Goal: Task Accomplishment & Management: Complete application form

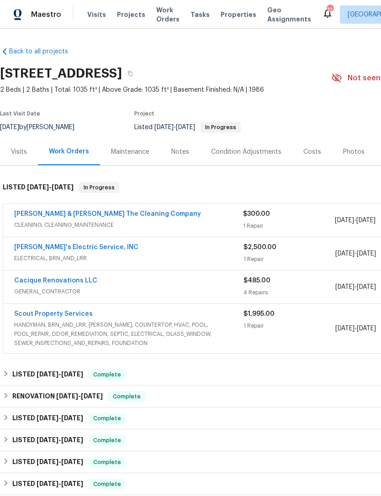
click at [180, 152] on div "Notes" at bounding box center [180, 151] width 18 height 9
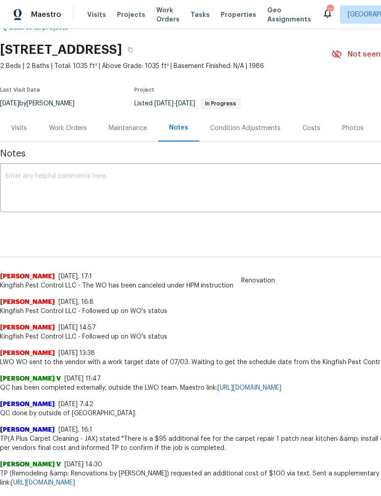
scroll to position [24, 0]
click at [18, 173] on textarea at bounding box center [257, 189] width 505 height 32
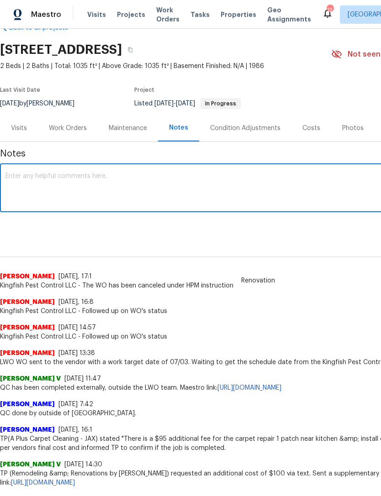
click at [18, 173] on textarea at bounding box center [257, 189] width 505 height 32
click at [10, 174] on textarea at bounding box center [257, 189] width 505 height 32
paste textarea "Followed up with property manager regarding pest control. Neighbor is working o…"
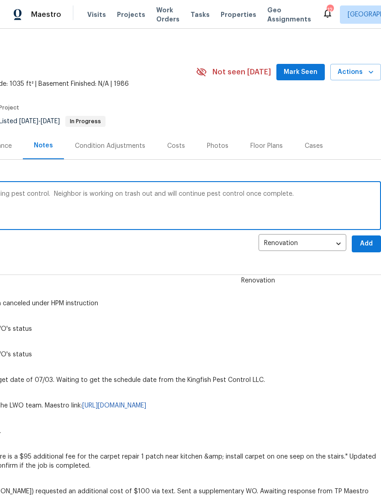
scroll to position [5, 135]
type textarea "Followed up with property manager regarding pest control. Neighbor is working o…"
click at [373, 246] on span "Add" at bounding box center [366, 244] width 15 height 11
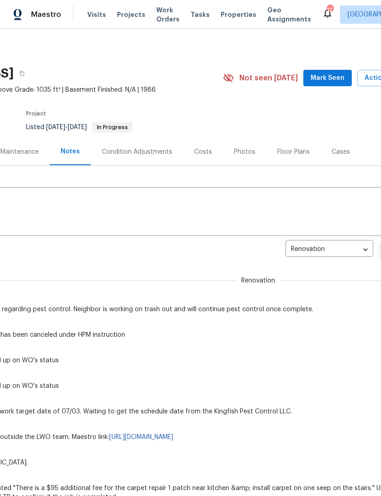
scroll to position [0, 109]
click at [332, 78] on span "Mark Seen" at bounding box center [327, 78] width 34 height 11
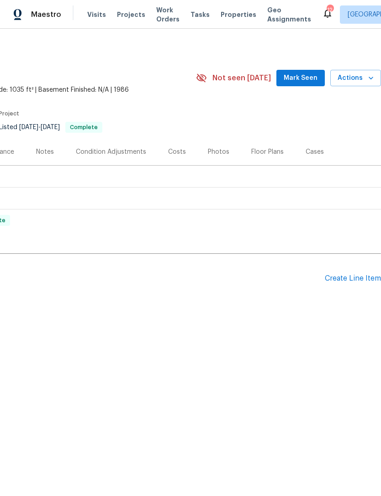
scroll to position [0, 135]
click at [355, 277] on div "Create Line Item" at bounding box center [353, 278] width 56 height 9
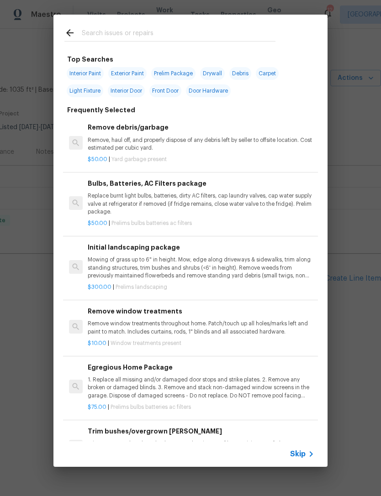
click at [247, 27] on input "text" at bounding box center [179, 34] width 194 height 14
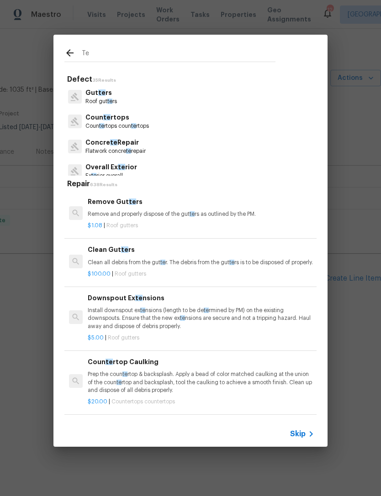
type input "T"
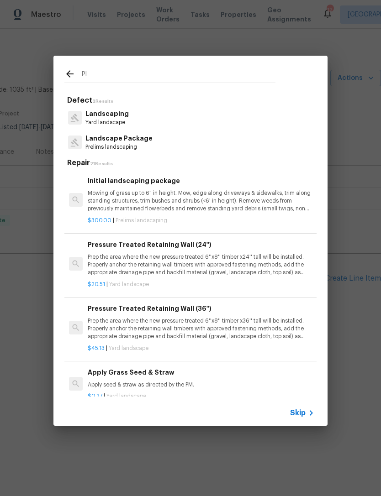
type input "P"
type input "Landscaping"
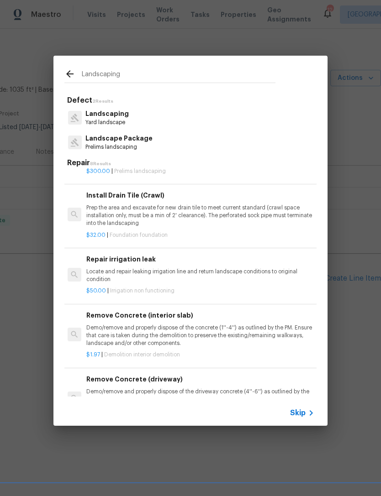
click at [112, 115] on p "Landscaping" at bounding box center [106, 114] width 43 height 10
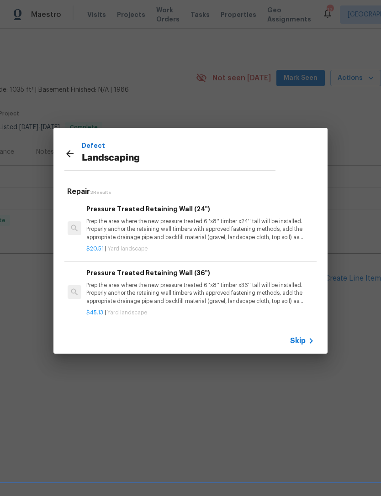
scroll to position [0, 1]
click at [64, 158] on icon at bounding box center [69, 153] width 11 height 11
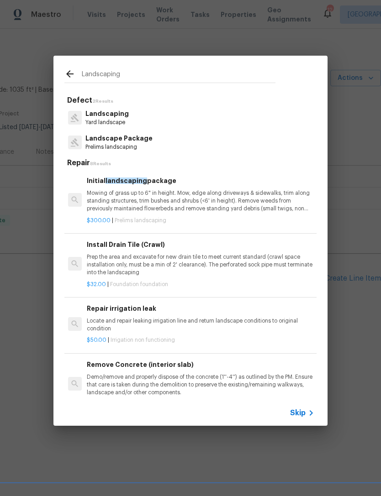
scroll to position [0, 1]
click at [163, 71] on input "Landscaping" at bounding box center [179, 75] width 194 height 14
click at [113, 114] on p "Landscaping" at bounding box center [106, 114] width 43 height 10
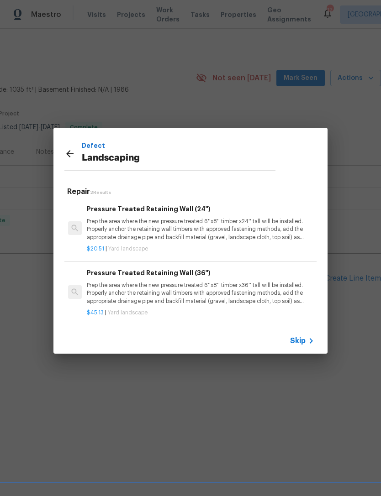
click at [68, 151] on icon at bounding box center [69, 153] width 11 height 11
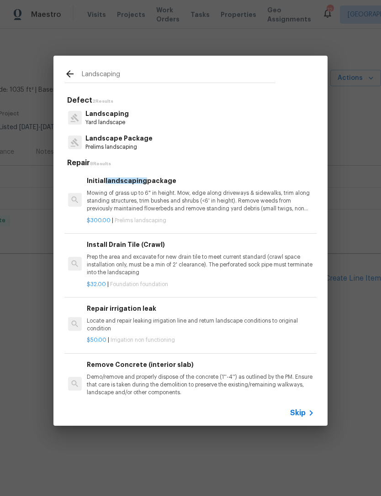
click at [160, 75] on input "Landscaping" at bounding box center [179, 75] width 194 height 14
type input "L"
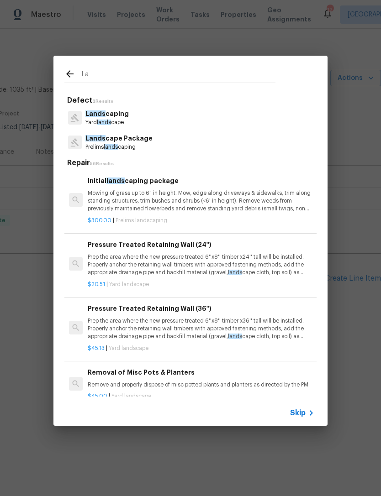
type input "L"
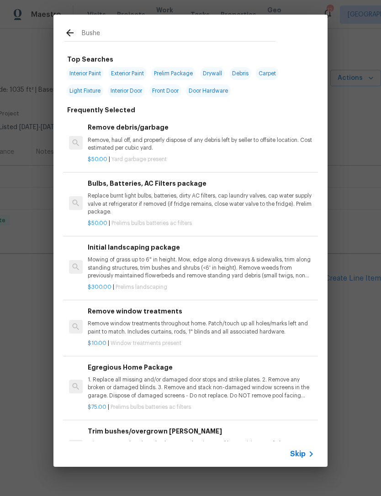
type input "Bushes"
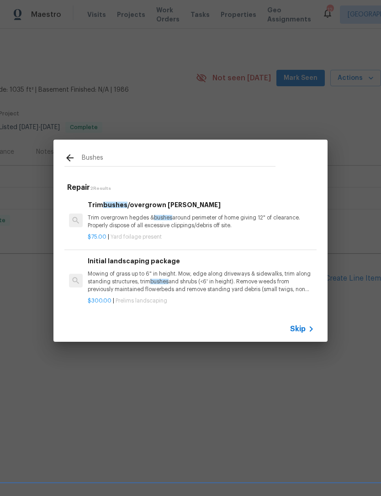
click at [251, 225] on p "Trim overgrown hegdes & bushes around perimeter of home giving 12" of clearance…" at bounding box center [201, 222] width 226 height 16
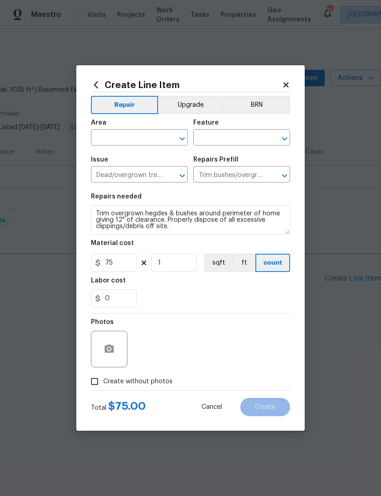
click at [155, 130] on div "Area" at bounding box center [139, 126] width 97 height 12
click at [151, 135] on input "text" at bounding box center [126, 138] width 71 height 14
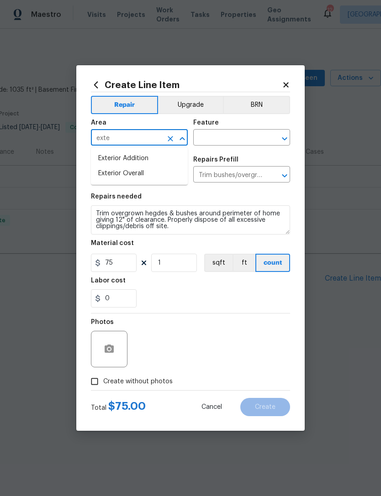
type input "exter"
click at [137, 173] on li "Exterior Overall" at bounding box center [139, 173] width 97 height 15
type input "Exterior Overall"
click at [250, 133] on input "text" at bounding box center [228, 138] width 71 height 14
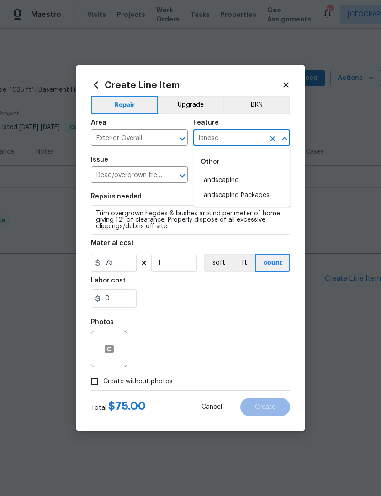
click at [237, 179] on li "Landscaping" at bounding box center [241, 180] width 97 height 15
type input "Landscaping"
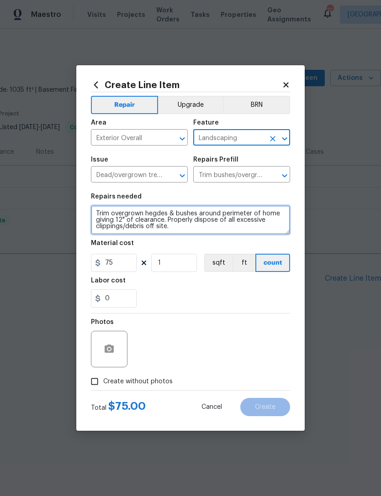
click at [100, 209] on textarea "Trim overgrown hegdes & bushes around perimeter of home giving 12" of clearance…" at bounding box center [190, 219] width 199 height 29
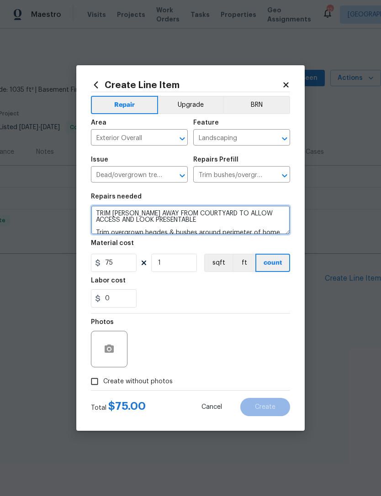
scroll to position [2, 0]
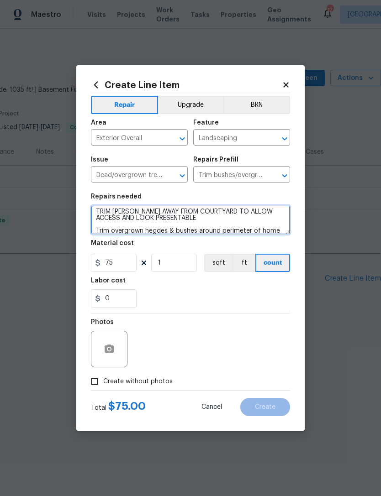
type textarea "TRIM BUSH AWAY FROM COURTYARD TO ALLOW ACCESS AND LOOK PRESENTABLE Trim overgro…"
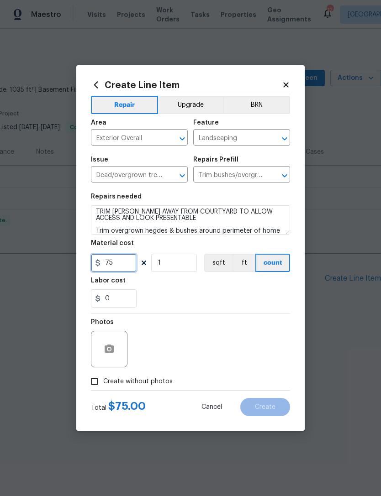
click at [126, 267] on input "75" at bounding box center [114, 263] width 46 height 18
type input "125"
click at [173, 299] on div "0" at bounding box center [190, 298] width 199 height 18
click at [113, 342] on button "button" at bounding box center [109, 349] width 22 height 22
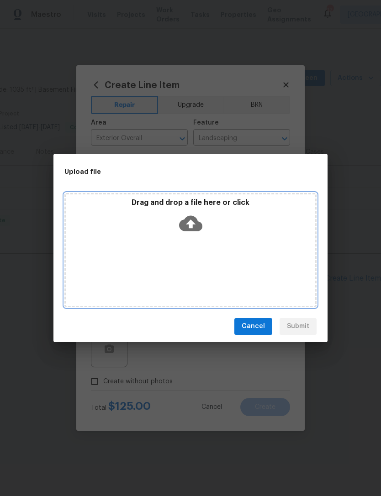
click at [191, 227] on icon at bounding box center [190, 223] width 23 height 23
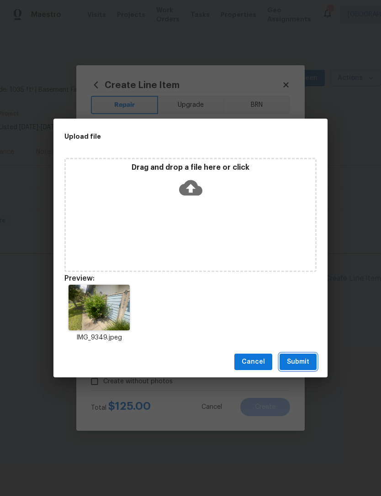
click at [298, 363] on span "Submit" at bounding box center [298, 362] width 22 height 11
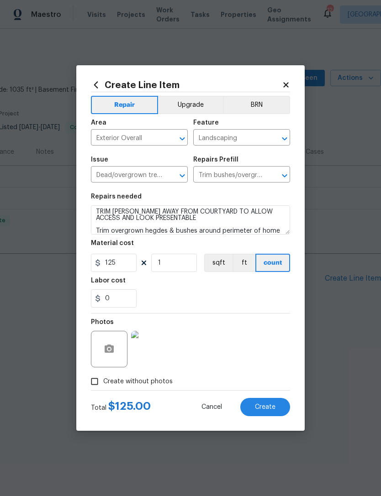
click at [266, 408] on span "Create" at bounding box center [265, 407] width 21 height 7
type input "0"
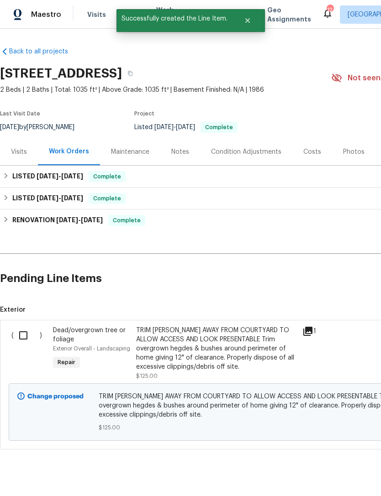
scroll to position [0, 0]
click at [24, 330] on input "checkbox" at bounding box center [27, 335] width 26 height 19
checkbox input "true"
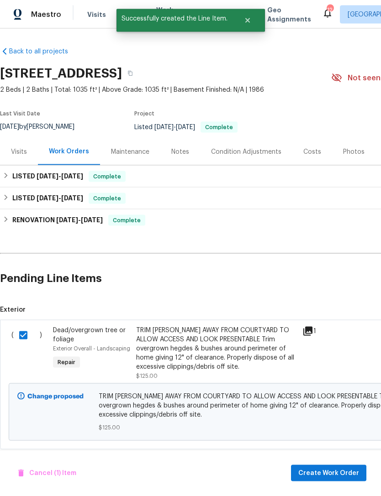
scroll to position [16, 0]
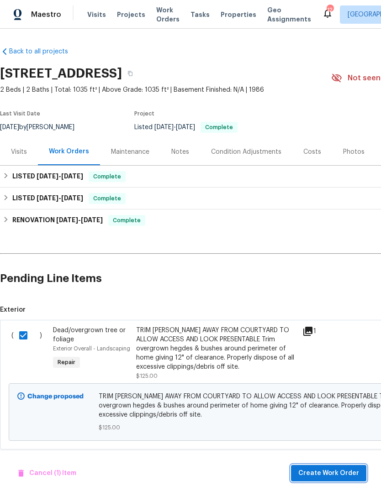
click at [331, 473] on span "Create Work Order" at bounding box center [328, 473] width 61 height 11
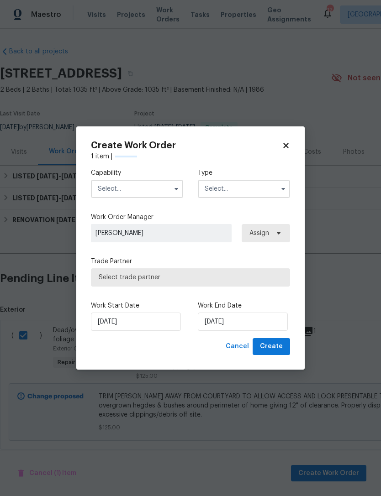
click at [150, 188] on input "text" at bounding box center [137, 189] width 92 height 18
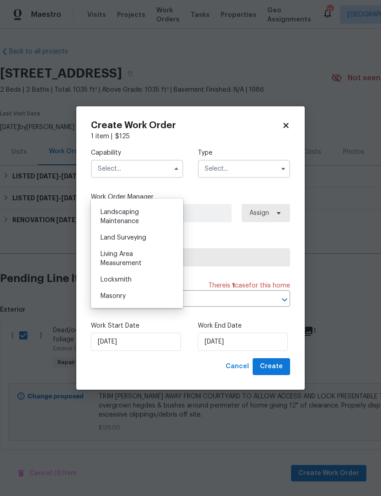
scroll to position [597, 0]
click at [133, 211] on span "Landscaping Maintenance" at bounding box center [119, 218] width 38 height 16
type input "Landscaping Maintenance"
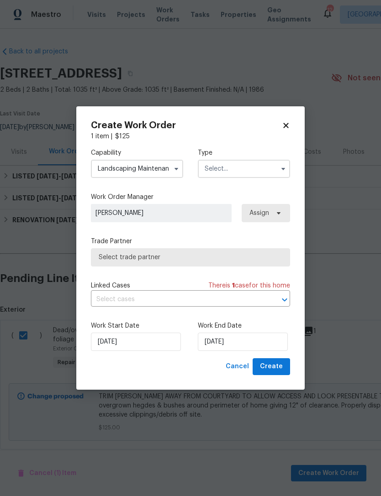
click at [246, 162] on input "text" at bounding box center [244, 169] width 92 height 18
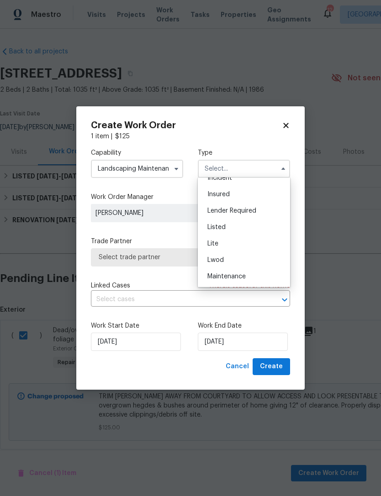
scroll to position [60, 0]
click at [235, 224] on div "Listed" at bounding box center [244, 227] width 88 height 16
type input "Listed"
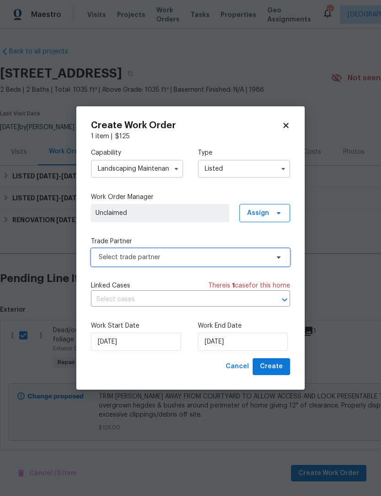
click at [237, 260] on span "Select trade partner" at bounding box center [184, 257] width 170 height 9
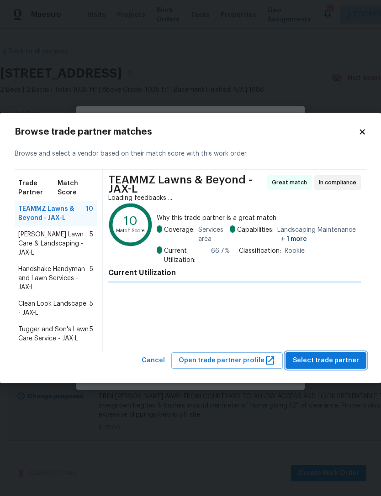
click at [339, 360] on span "Select trade partner" at bounding box center [326, 360] width 66 height 11
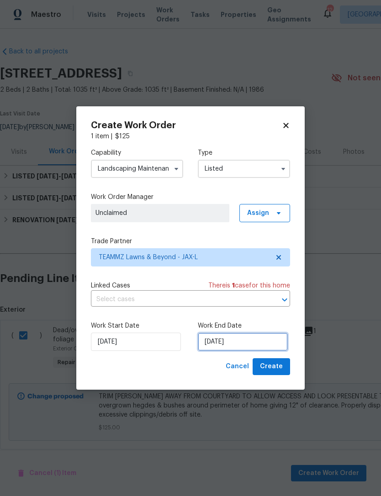
click at [264, 340] on input "[DATE]" at bounding box center [243, 342] width 90 height 18
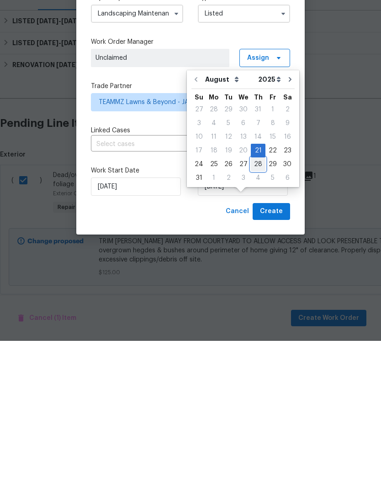
click at [254, 313] on div "28" at bounding box center [258, 319] width 15 height 13
type input "[DATE]"
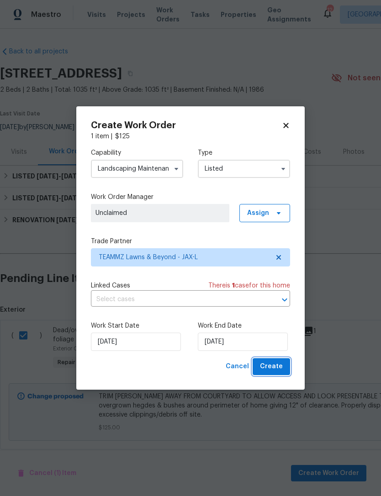
click at [277, 370] on span "Create" at bounding box center [271, 366] width 23 height 11
checkbox input "false"
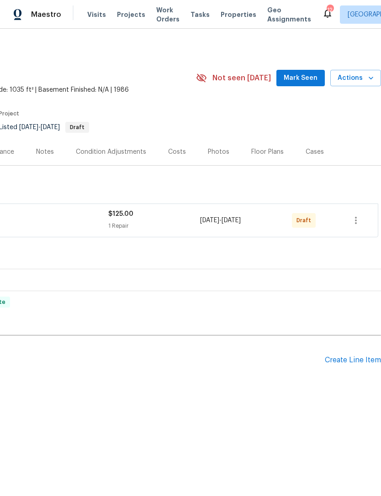
scroll to position [0, 135]
click at [356, 217] on icon "button" at bounding box center [355, 220] width 11 height 11
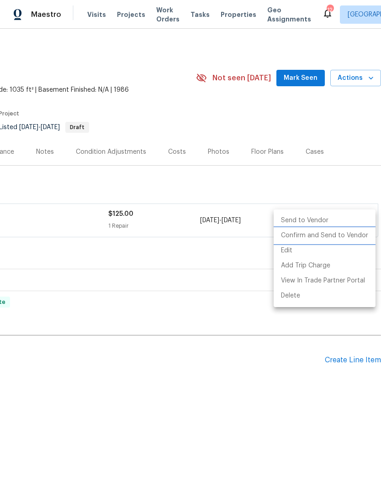
click at [353, 235] on li "Confirm and Send to Vendor" at bounding box center [324, 235] width 102 height 15
click at [325, 125] on div at bounding box center [190, 248] width 381 height 496
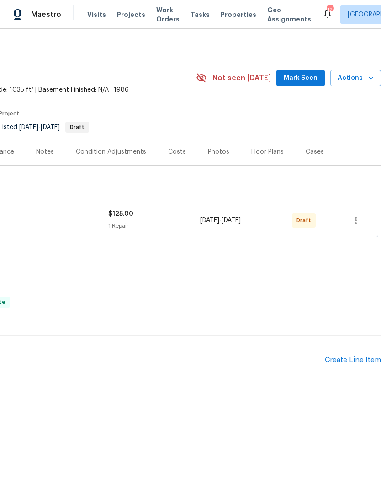
click at [310, 74] on span "Mark Seen" at bounding box center [301, 78] width 34 height 11
click at [306, 77] on span "Mark Seen" at bounding box center [301, 78] width 34 height 11
click at [305, 72] on div "Seen today Actions" at bounding box center [322, 78] width 116 height 17
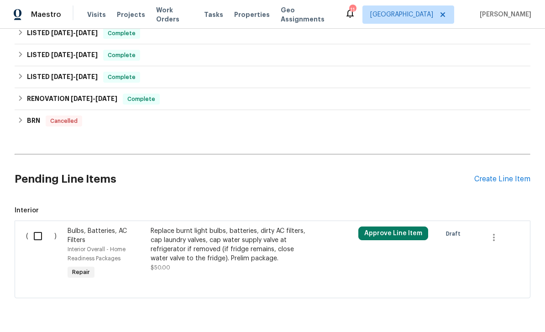
scroll to position [379, 0]
click at [380, 180] on div "Create Line Item" at bounding box center [502, 179] width 56 height 9
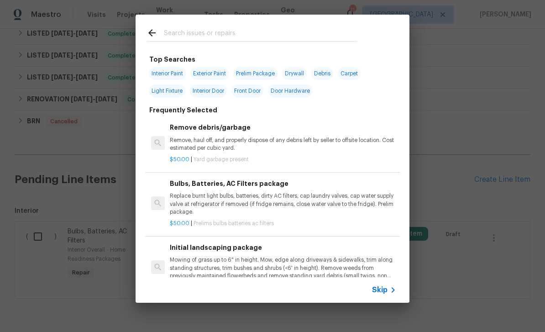
click at [307, 35] on input "text" at bounding box center [261, 34] width 194 height 14
type input "Trees"
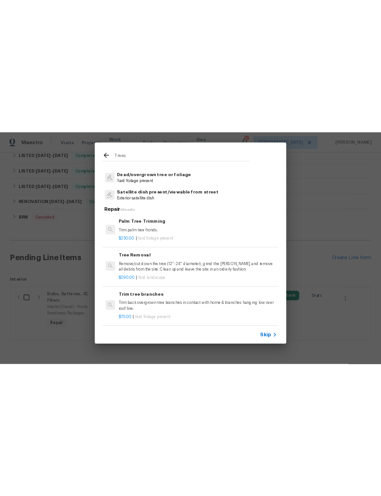
scroll to position [11, 0]
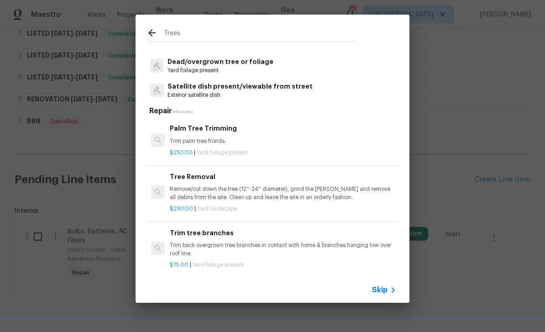
click at [236, 242] on p "Trim back overgrown tree branches in contact with home & branches hanging low o…" at bounding box center [283, 250] width 226 height 16
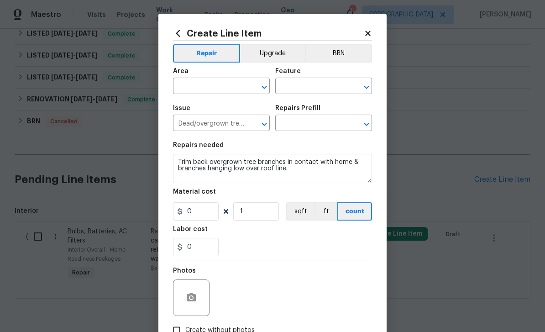
type input "Trim tree branches $75.00"
type input "75"
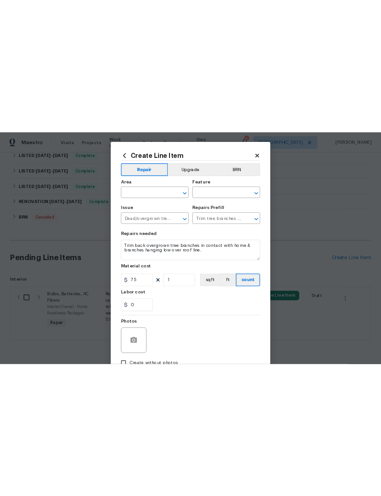
scroll to position [215, 0]
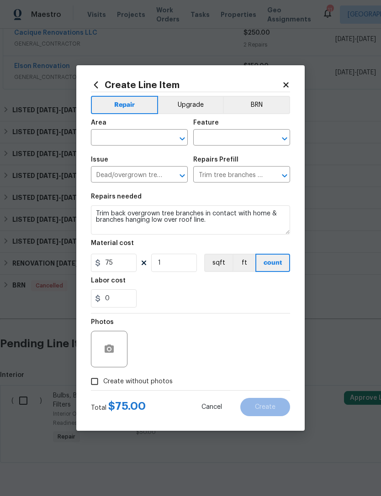
click at [292, 76] on div "Create Line Item Repair Upgrade BRN Area ​ Feature ​ Issue Dead/overgrown tree …" at bounding box center [190, 248] width 228 height 366
click at [289, 79] on div "Create Line Item Repair Upgrade BRN Area ​ Feature ​ Issue Dead/overgrown tree …" at bounding box center [190, 248] width 228 height 366
click at [285, 78] on div "Create Line Item Repair Upgrade BRN Area ​ Feature ​ Issue Dead/overgrown tree …" at bounding box center [190, 248] width 228 height 366
click at [289, 81] on icon at bounding box center [286, 85] width 8 height 8
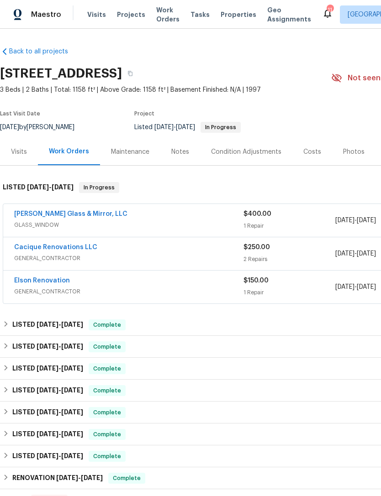
scroll to position [0, 0]
click at [175, 152] on div "Notes" at bounding box center [180, 151] width 18 height 9
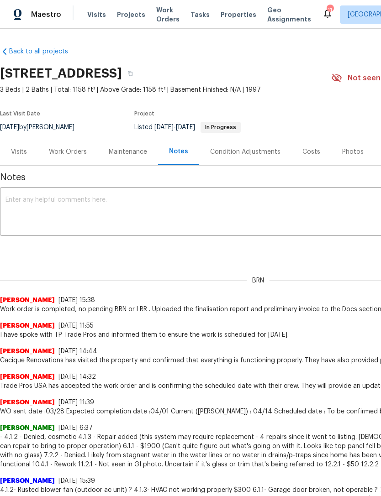
click at [134, 148] on div "Maintenance" at bounding box center [128, 151] width 38 height 9
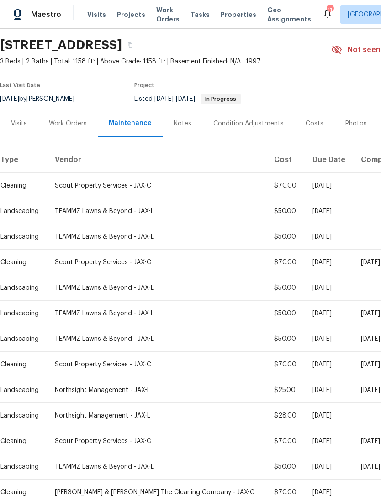
scroll to position [28, 0]
click at [68, 124] on div "Work Orders" at bounding box center [68, 123] width 38 height 9
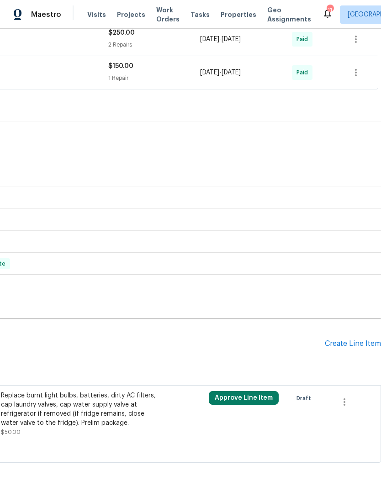
scroll to position [215, 135]
click at [357, 341] on div "Create Line Item" at bounding box center [353, 344] width 56 height 9
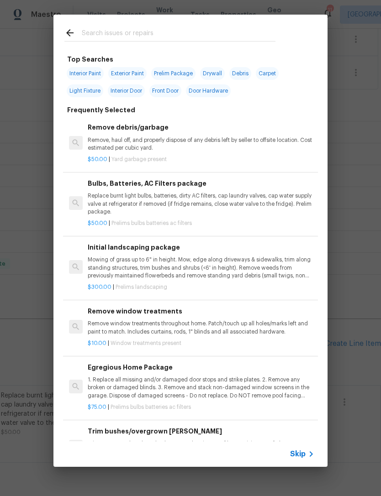
click at [226, 27] on input "text" at bounding box center [179, 34] width 194 height 14
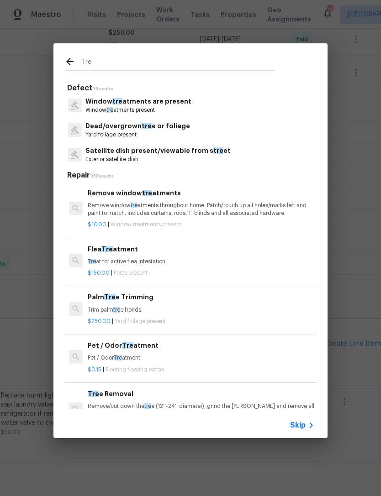
type input "Tree"
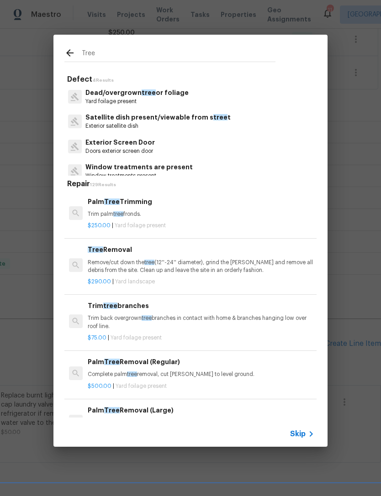
click at [221, 315] on p "Trim back overgrown tree branches in contact with home & branches hanging low o…" at bounding box center [201, 323] width 226 height 16
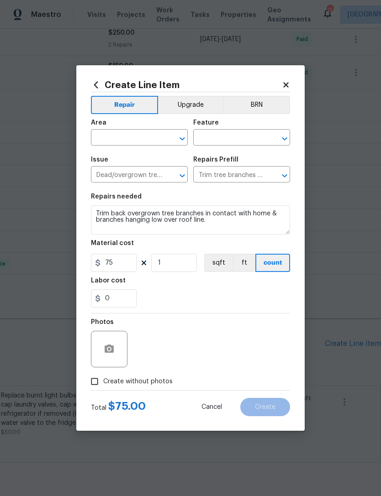
click at [140, 140] on input "text" at bounding box center [126, 138] width 71 height 14
type input "l"
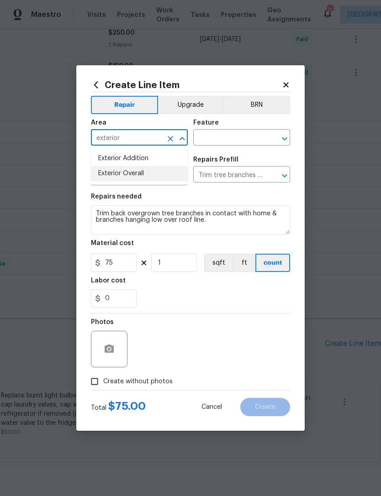
click at [140, 172] on li "Exterior Overall" at bounding box center [139, 173] width 97 height 15
type input "Exterior Overall"
click at [234, 134] on input "text" at bounding box center [228, 138] width 71 height 14
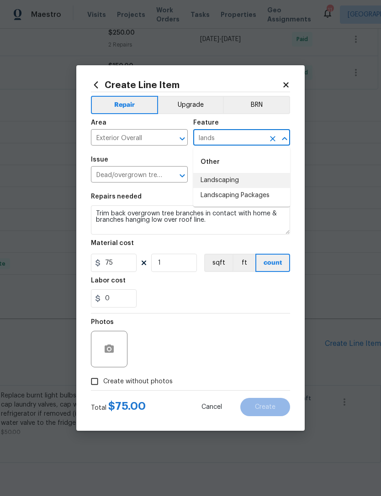
click at [231, 179] on li "Landscaping" at bounding box center [241, 180] width 97 height 15
type input "Landscaping"
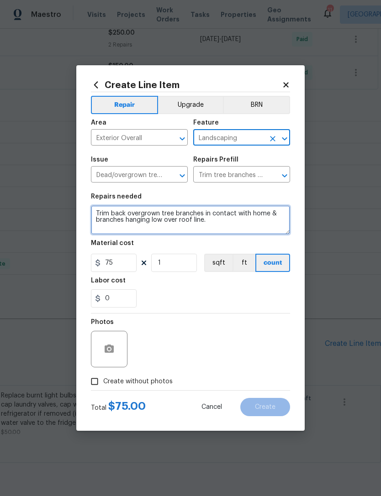
click at [95, 215] on textarea "Trim back overgrown tree branches in contact with home & branches hanging low o…" at bounding box center [190, 219] width 199 height 29
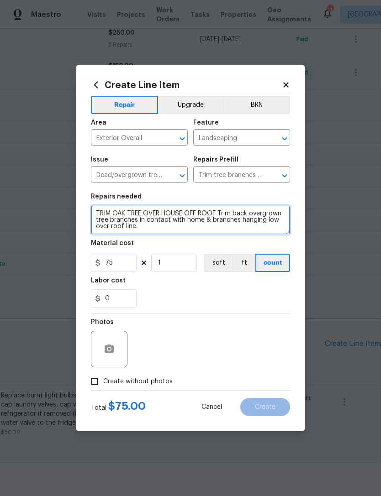
type textarea "TRIM OAK TREE OVER HOUSE OFF ROOF Trim back overgrown tree branches in contact …"
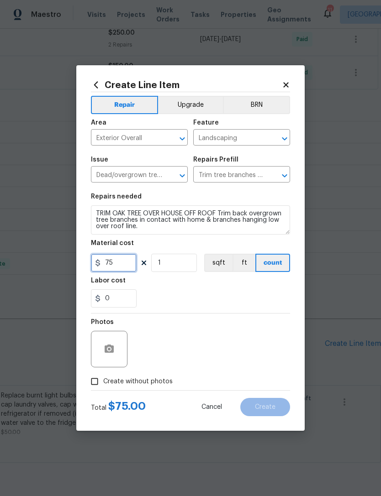
click at [126, 267] on input "75" at bounding box center [114, 263] width 46 height 18
click at [215, 301] on div "0" at bounding box center [190, 298] width 199 height 18
click at [149, 384] on span "Create without photos" at bounding box center [137, 382] width 69 height 10
click at [103, 384] on input "Create without photos" at bounding box center [94, 381] width 17 height 17
click at [126, 388] on label "Create without photos" at bounding box center [129, 381] width 87 height 17
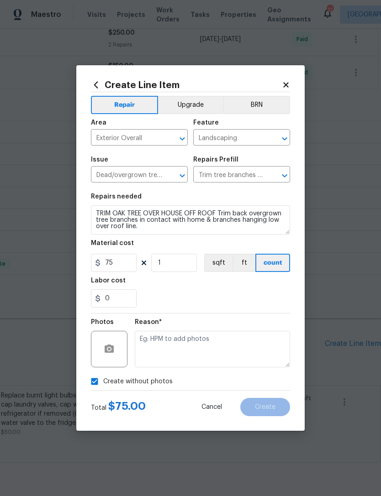
click at [103, 388] on input "Create without photos" at bounding box center [94, 381] width 17 height 17
checkbox input "false"
click at [115, 347] on button "button" at bounding box center [109, 349] width 22 height 22
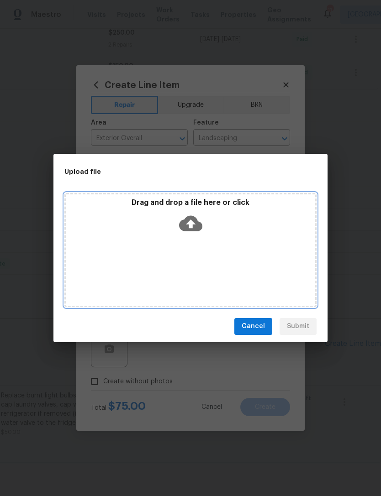
click at [195, 218] on icon at bounding box center [190, 223] width 23 height 16
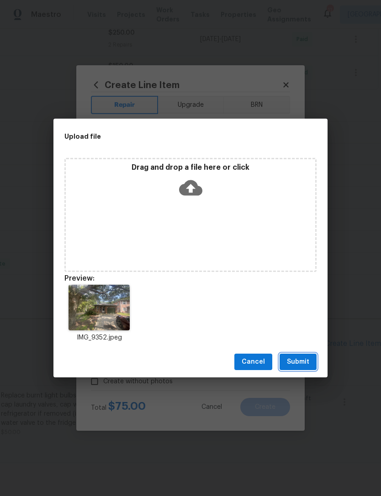
click at [301, 359] on span "Submit" at bounding box center [298, 362] width 22 height 11
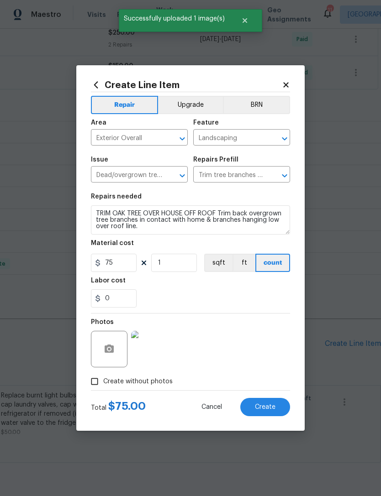
click at [266, 409] on span "Create" at bounding box center [265, 407] width 21 height 7
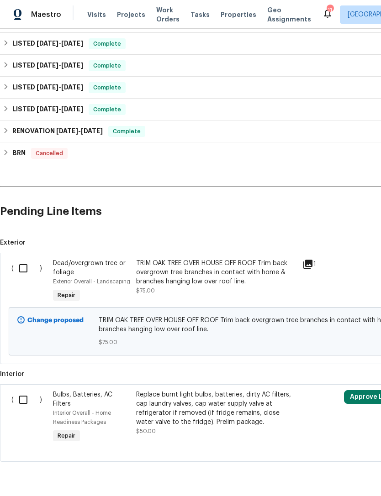
scroll to position [347, 0]
click at [28, 265] on input "checkbox" at bounding box center [27, 268] width 26 height 19
checkbox input "true"
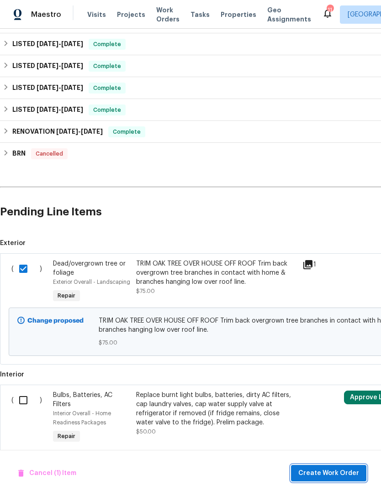
click at [332, 478] on span "Create Work Order" at bounding box center [328, 473] width 61 height 11
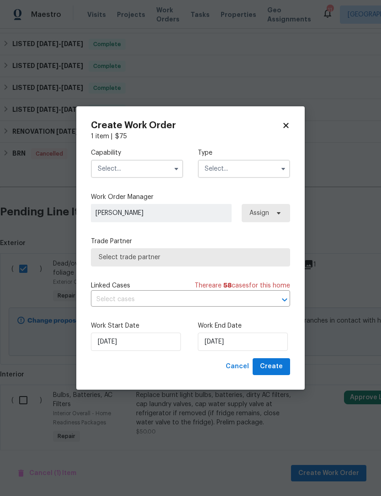
click at [143, 163] on input "text" at bounding box center [137, 169] width 92 height 18
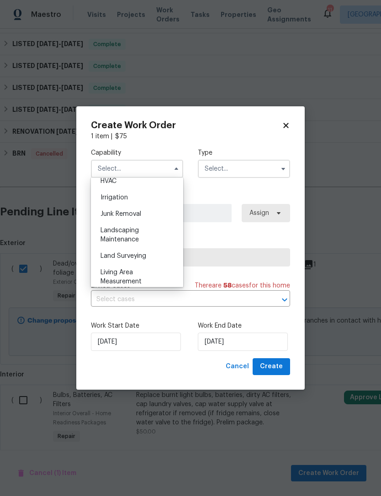
scroll to position [572, 0]
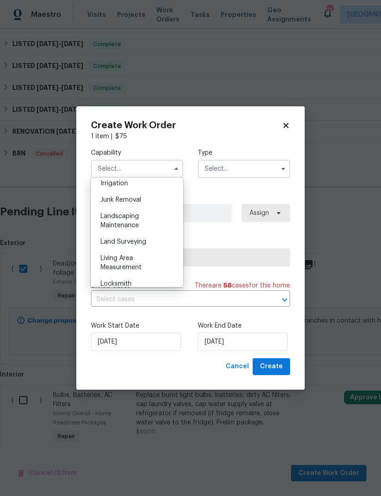
click at [131, 217] on span "Landscaping Maintenance" at bounding box center [119, 221] width 38 height 16
type input "Landscaping Maintenance"
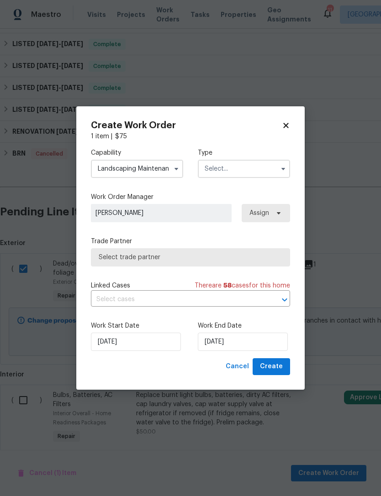
click at [248, 161] on input "text" at bounding box center [244, 169] width 92 height 18
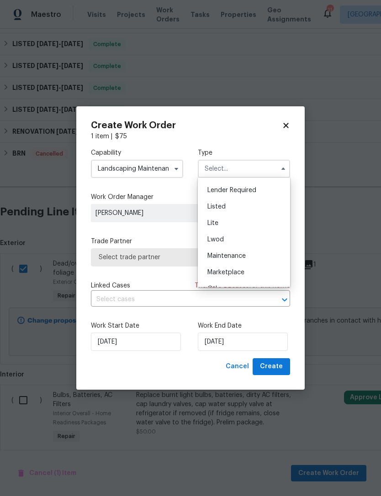
scroll to position [74, 0]
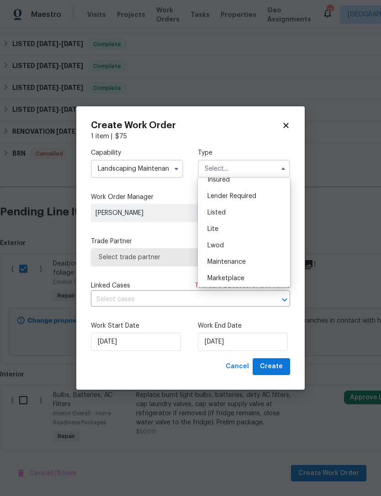
click at [235, 212] on div "Listed" at bounding box center [244, 213] width 88 height 16
type input "Listed"
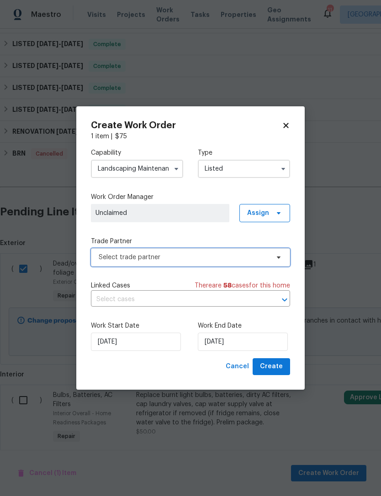
click at [211, 260] on span "Select trade partner" at bounding box center [184, 257] width 170 height 9
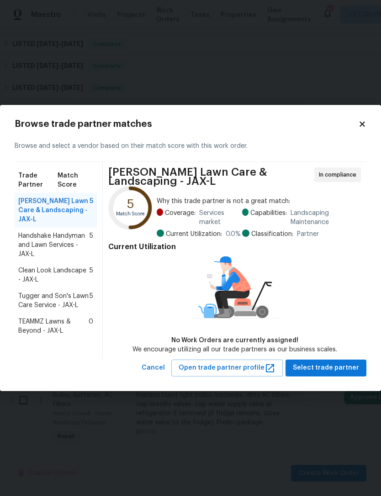
click at [63, 317] on span "TEAMMZ Lawns & Beyond - JAX-L" at bounding box center [53, 326] width 70 height 18
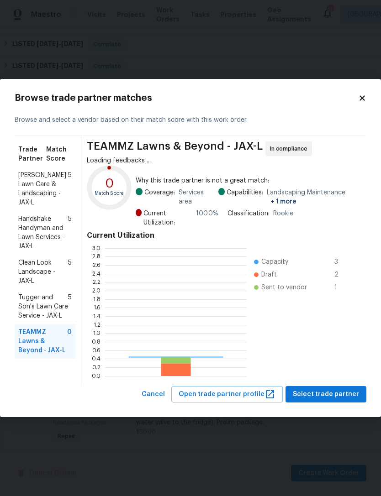
scroll to position [128, 142]
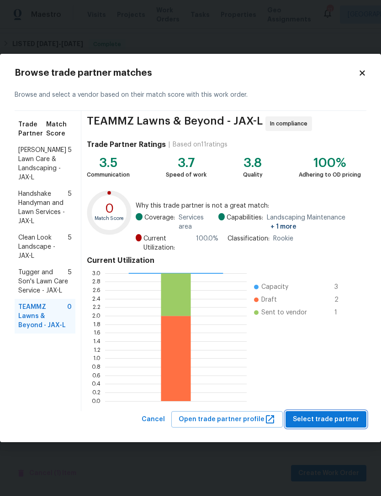
click at [344, 422] on span "Select trade partner" at bounding box center [326, 419] width 66 height 11
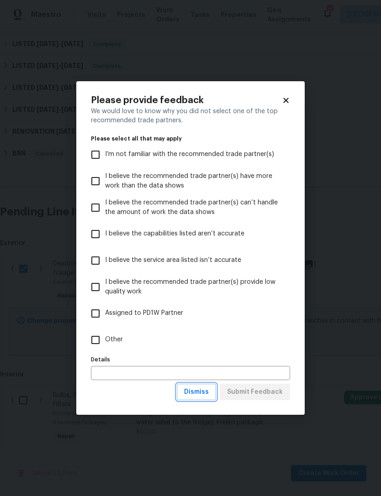
click at [203, 394] on span "Dismiss" at bounding box center [196, 392] width 25 height 11
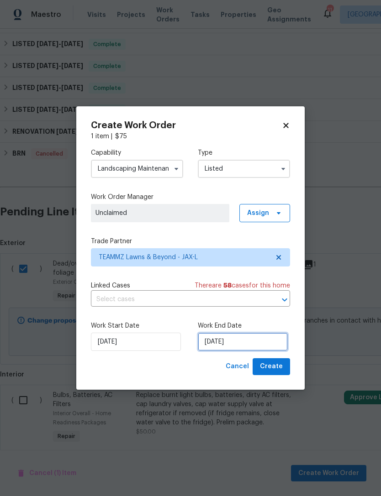
click at [259, 347] on input "[DATE]" at bounding box center [243, 342] width 90 height 18
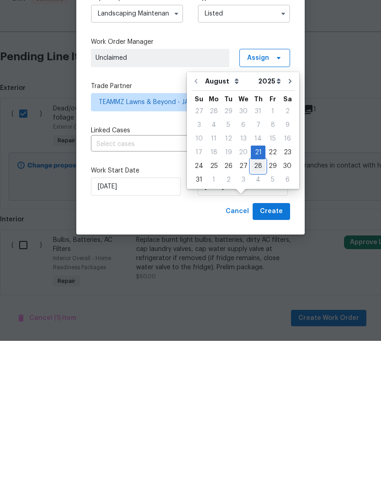
click at [254, 315] on div "28" at bounding box center [258, 321] width 15 height 13
type input "[DATE]"
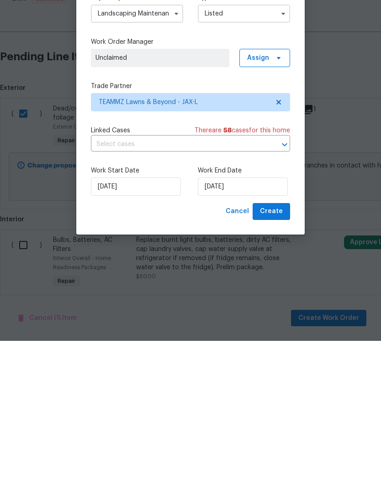
scroll to position [29, 0]
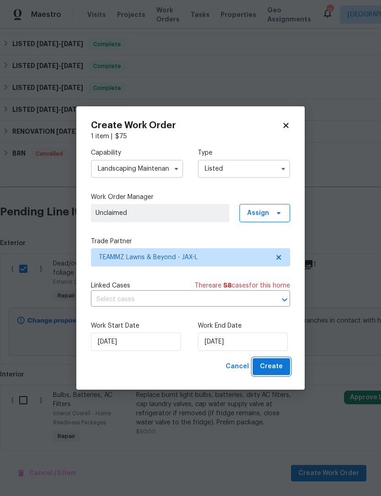
click at [279, 373] on button "Create" at bounding box center [270, 366] width 37 height 17
checkbox input "false"
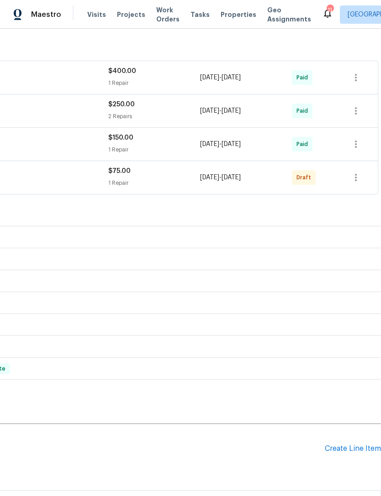
scroll to position [143, 135]
click at [357, 172] on icon "button" at bounding box center [355, 177] width 11 height 11
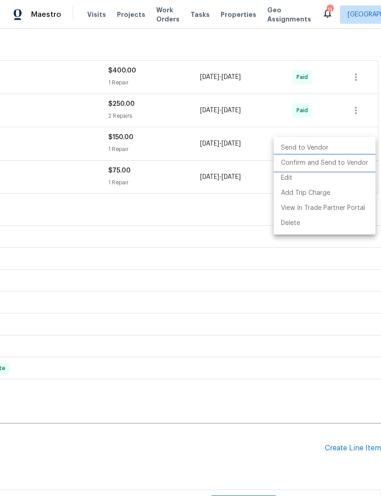
click at [356, 163] on li "Confirm and Send to Vendor" at bounding box center [324, 163] width 102 height 15
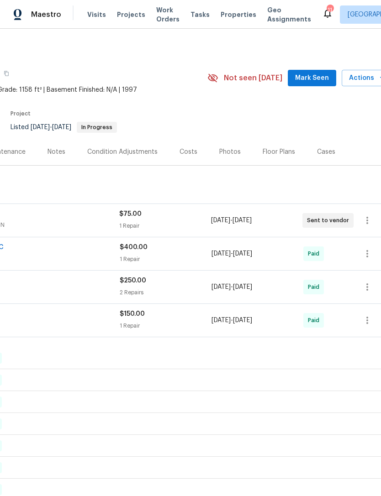
scroll to position [1, 124]
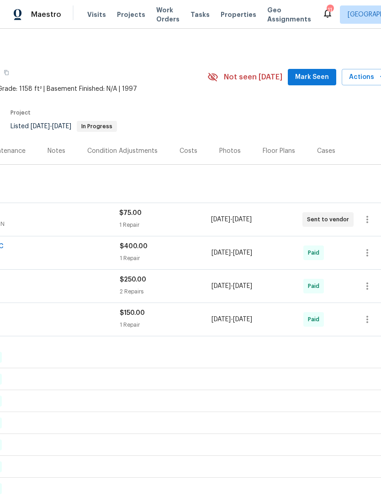
click at [319, 77] on span "Mark Seen" at bounding box center [312, 77] width 34 height 11
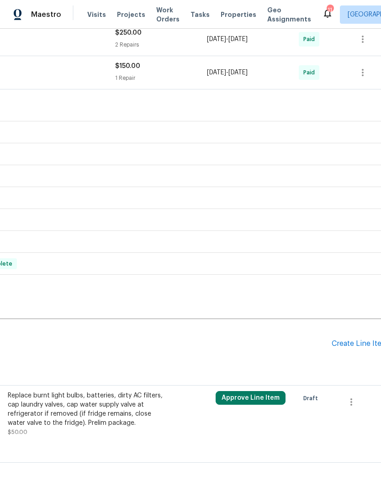
scroll to position [248, 130]
click at [364, 346] on div "Create Line Item" at bounding box center [358, 344] width 56 height 9
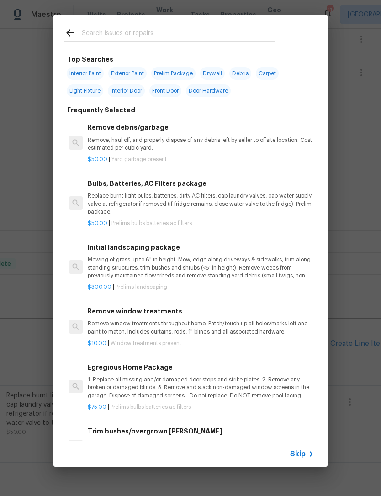
click at [236, 27] on input "text" at bounding box center [179, 34] width 194 height 14
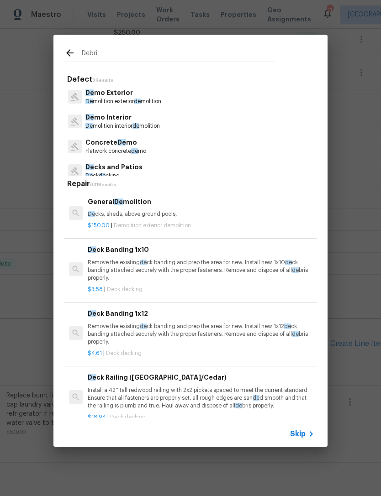
type input "Debris"
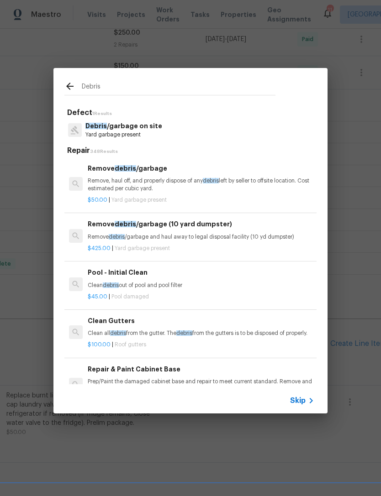
click at [155, 124] on p "Debris /garbage on site" at bounding box center [123, 126] width 77 height 10
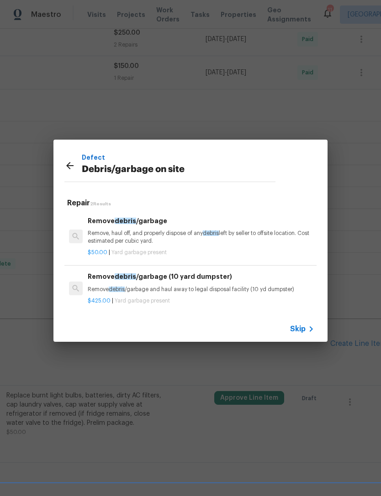
click at [173, 231] on p "Remove, haul off, and properly dispose of any debris left by seller to offsite …" at bounding box center [201, 238] width 226 height 16
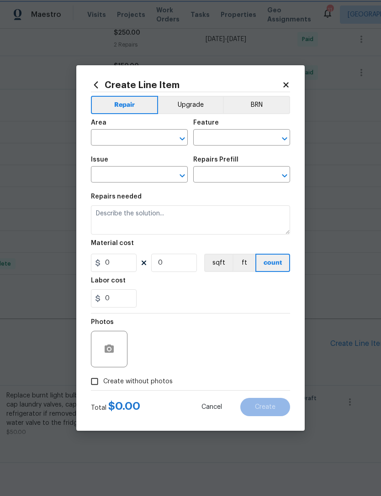
type input "Debris/garbage on site"
type input "Remove debris/garbage $50.00"
type textarea "Remove, haul off, and properly dispose of any debris left by seller to offsite …"
type input "50"
type input "1"
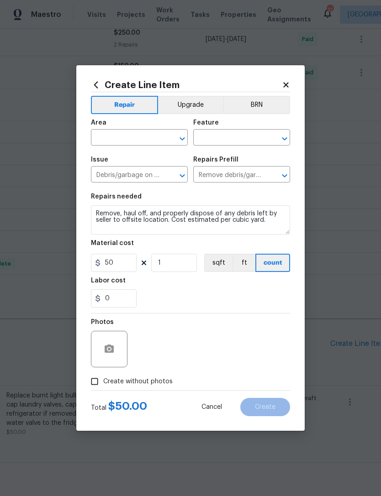
click at [148, 129] on div "Area" at bounding box center [139, 126] width 97 height 12
click at [173, 154] on span "Issue Debris/garbage on site ​" at bounding box center [139, 169] width 97 height 37
click at [153, 134] on input "text" at bounding box center [126, 138] width 71 height 14
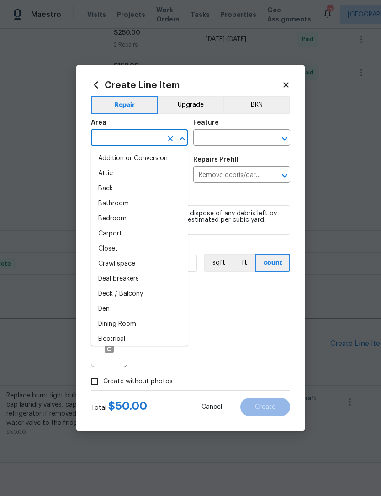
click at [148, 136] on input "text" at bounding box center [126, 138] width 71 height 14
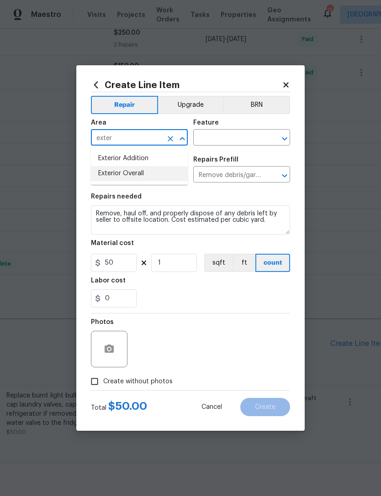
click at [145, 175] on li "Exterior Overall" at bounding box center [139, 173] width 97 height 15
type input "Exterior Overall"
click at [246, 132] on input "text" at bounding box center [228, 138] width 71 height 14
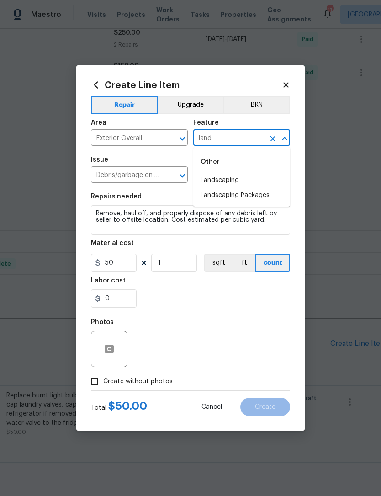
click at [238, 181] on li "Landscaping" at bounding box center [241, 180] width 97 height 15
type input "Landscaping"
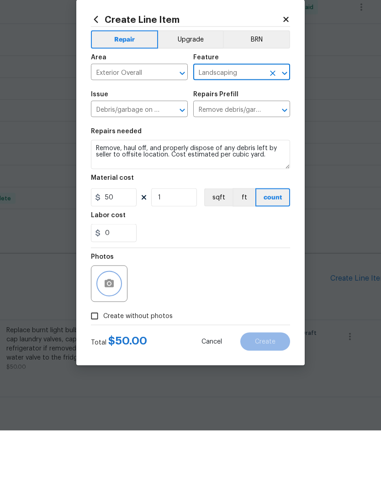
click at [115, 338] on button "button" at bounding box center [109, 349] width 22 height 22
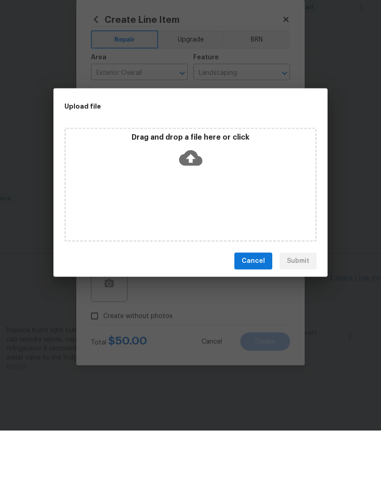
scroll to position [29, 0]
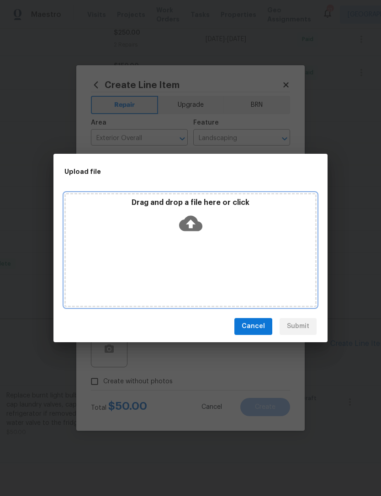
click at [191, 215] on icon at bounding box center [190, 223] width 23 height 23
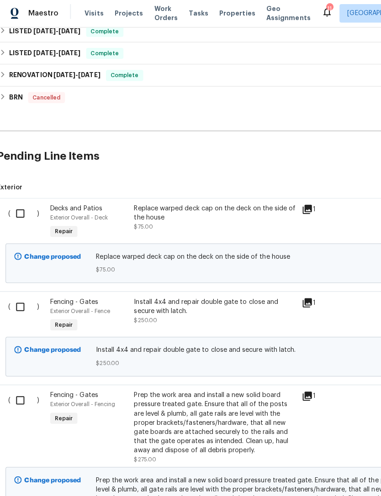
scroll to position [436, 0]
click at [15, 213] on input "checkbox" at bounding box center [27, 213] width 26 height 19
checkbox input "true"
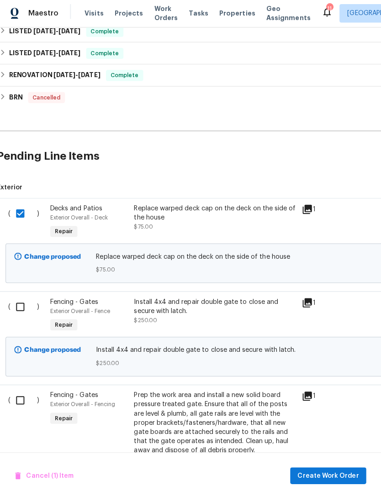
click at [18, 300] on input "checkbox" at bounding box center [27, 305] width 26 height 19
checkbox input "true"
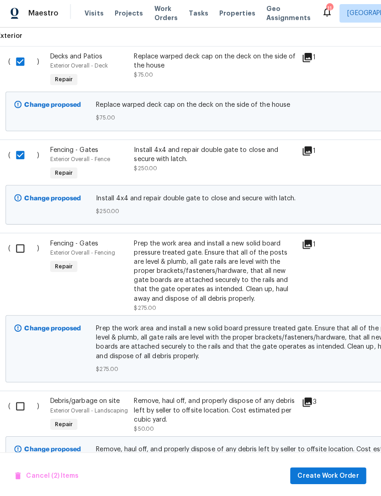
scroll to position [586, 0]
click at [14, 243] on input "checkbox" at bounding box center [27, 247] width 26 height 19
checkbox input "true"
click at [19, 402] on input "checkbox" at bounding box center [27, 404] width 26 height 19
checkbox input "true"
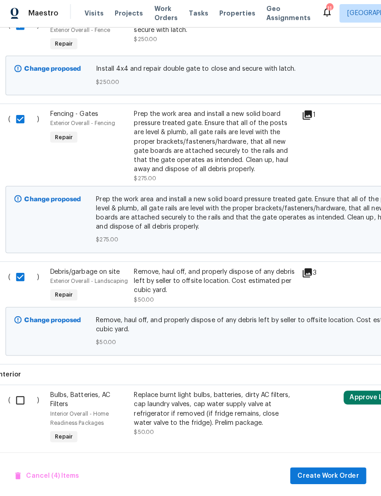
scroll to position [714, 0]
click at [331, 476] on span "Create Work Order" at bounding box center [328, 473] width 61 height 11
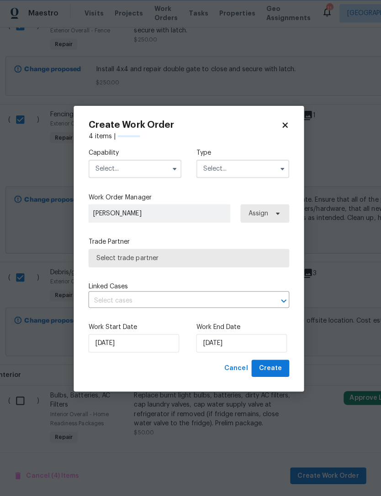
checkbox input "false"
click at [149, 166] on input "text" at bounding box center [137, 169] width 92 height 18
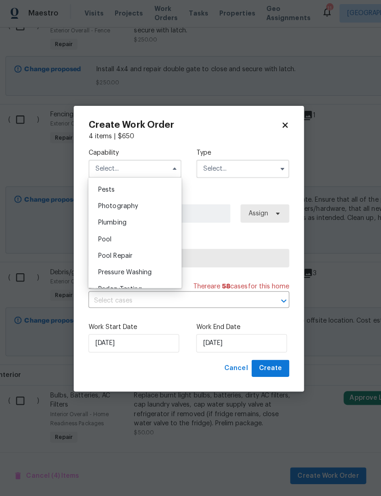
scroll to position [783, 0]
click at [115, 234] on div "Pool" at bounding box center [137, 237] width 88 height 16
type input "Pool"
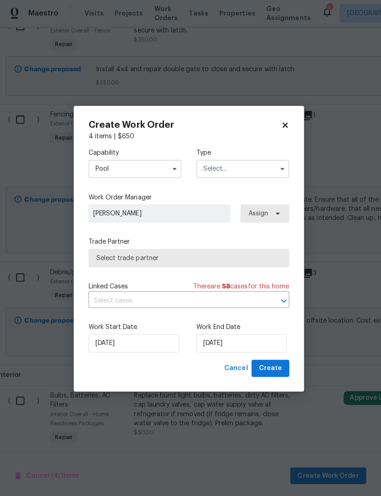
click at [259, 160] on input "text" at bounding box center [244, 169] width 92 height 18
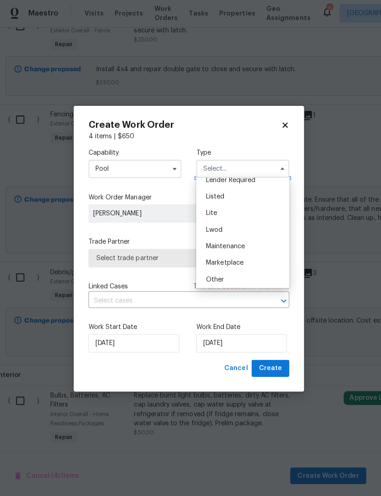
scroll to position [79, 0]
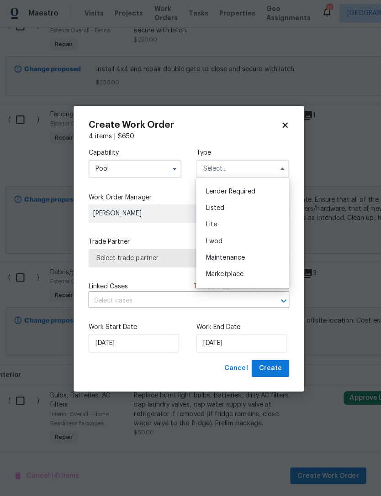
click at [227, 201] on div "Listed" at bounding box center [244, 208] width 88 height 16
type input "Listed"
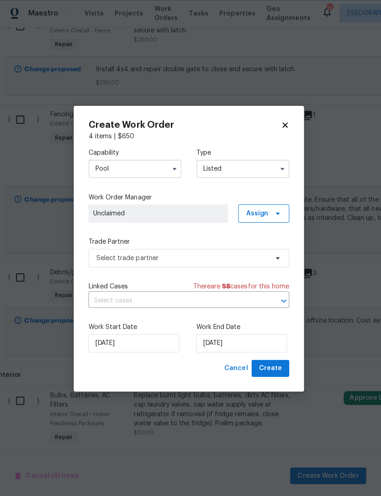
scroll to position [0, 0]
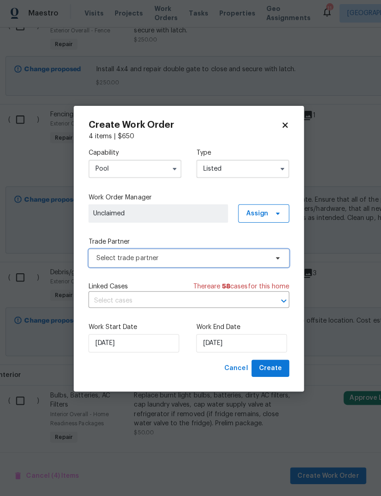
click at [216, 257] on span "Select trade partner" at bounding box center [184, 257] width 170 height 9
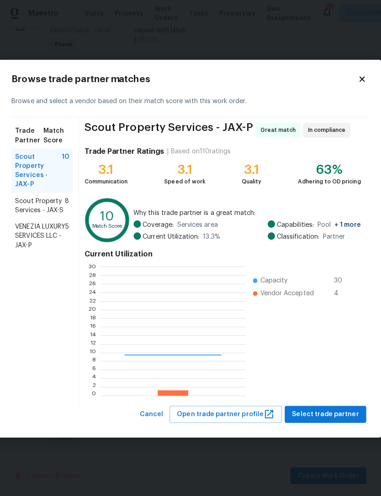
scroll to position [128, 143]
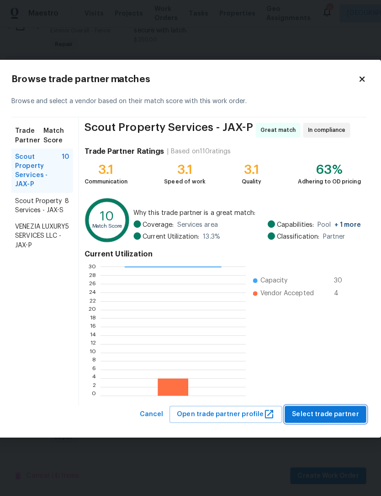
click at [344, 410] on span "Select trade partner" at bounding box center [326, 412] width 66 height 11
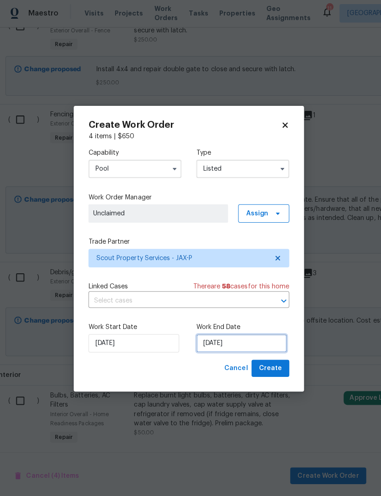
click at [260, 346] on input "[DATE]" at bounding box center [243, 342] width 90 height 18
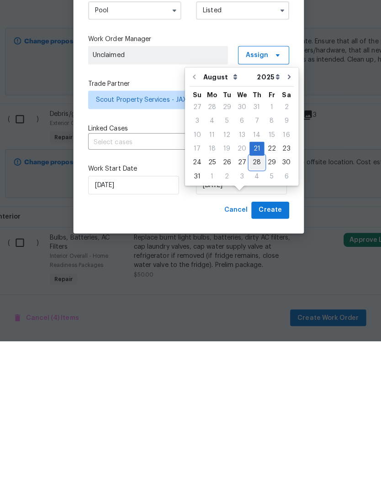
click at [252, 313] on div "28" at bounding box center [258, 319] width 15 height 13
type input "[DATE]"
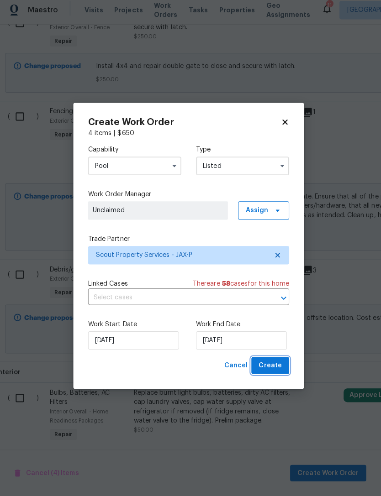
click at [275, 366] on span "Create" at bounding box center [271, 366] width 23 height 11
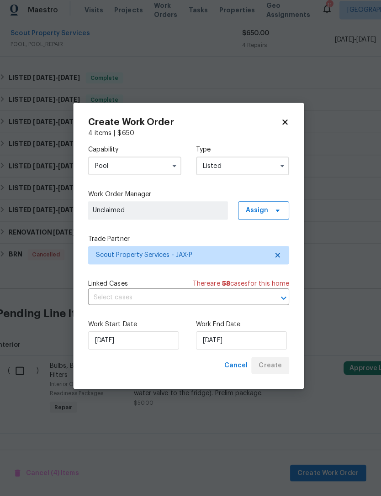
scroll to position [281, 0]
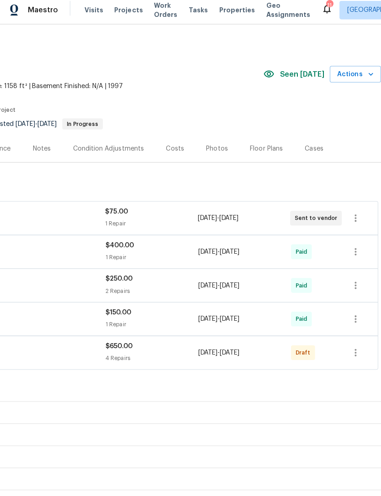
scroll to position [0, 135]
click at [356, 350] on icon "button" at bounding box center [355, 353] width 11 height 11
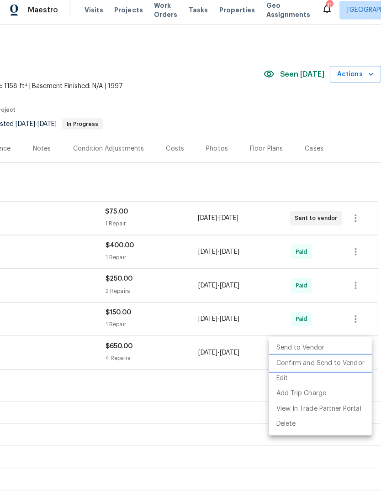
click at [355, 362] on li "Confirm and Send to Vendor" at bounding box center [321, 364] width 102 height 15
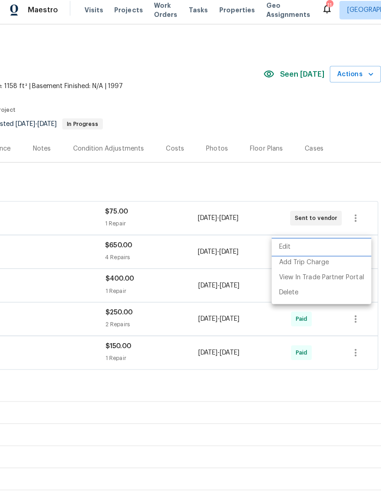
click at [303, 116] on div at bounding box center [190, 248] width 381 height 496
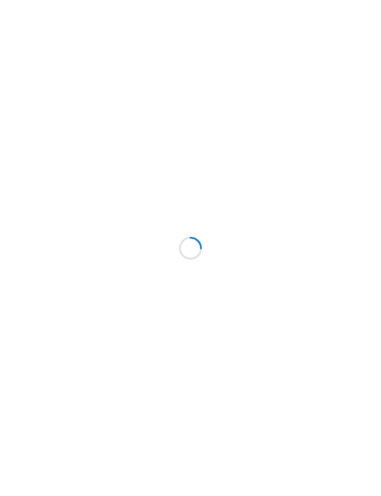
scroll to position [5, 4]
